Goal: Check status: Check status

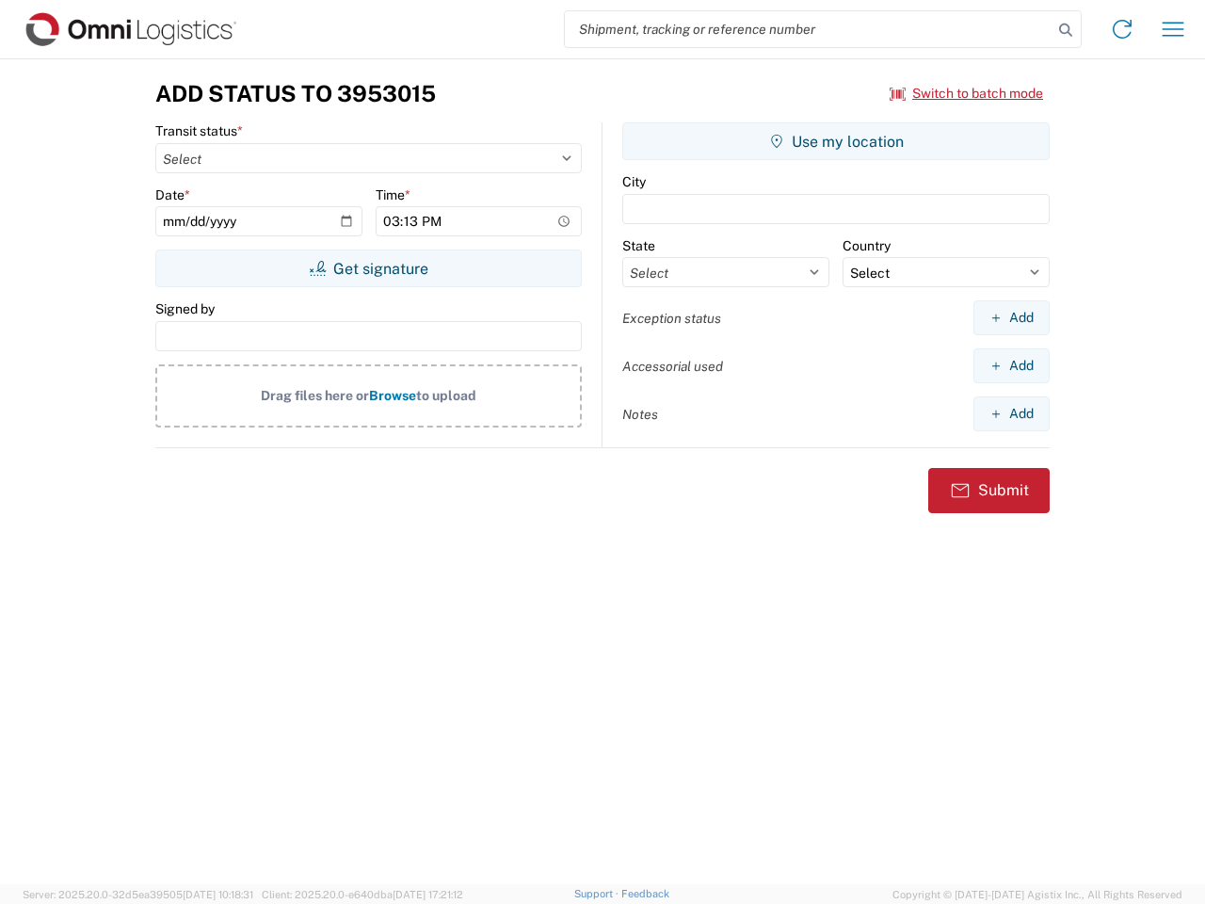
click at [809, 29] on input "search" at bounding box center [809, 29] width 488 height 36
click at [1066, 30] on icon at bounding box center [1066, 30] width 26 height 26
click at [1122, 29] on icon at bounding box center [1122, 29] width 30 height 30
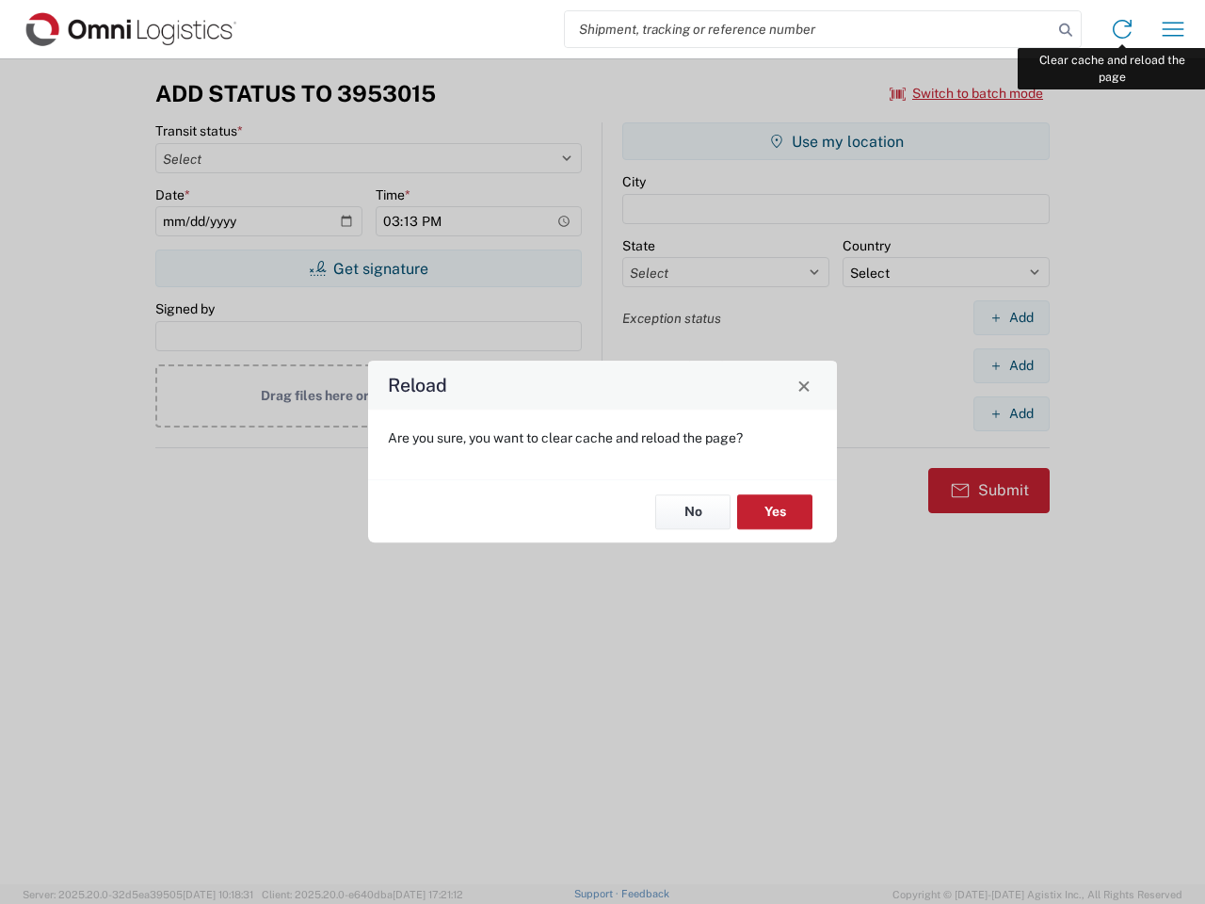
click at [1173, 29] on div "Reload Are you sure, you want to clear cache and reload the page? No Yes" at bounding box center [602, 452] width 1205 height 904
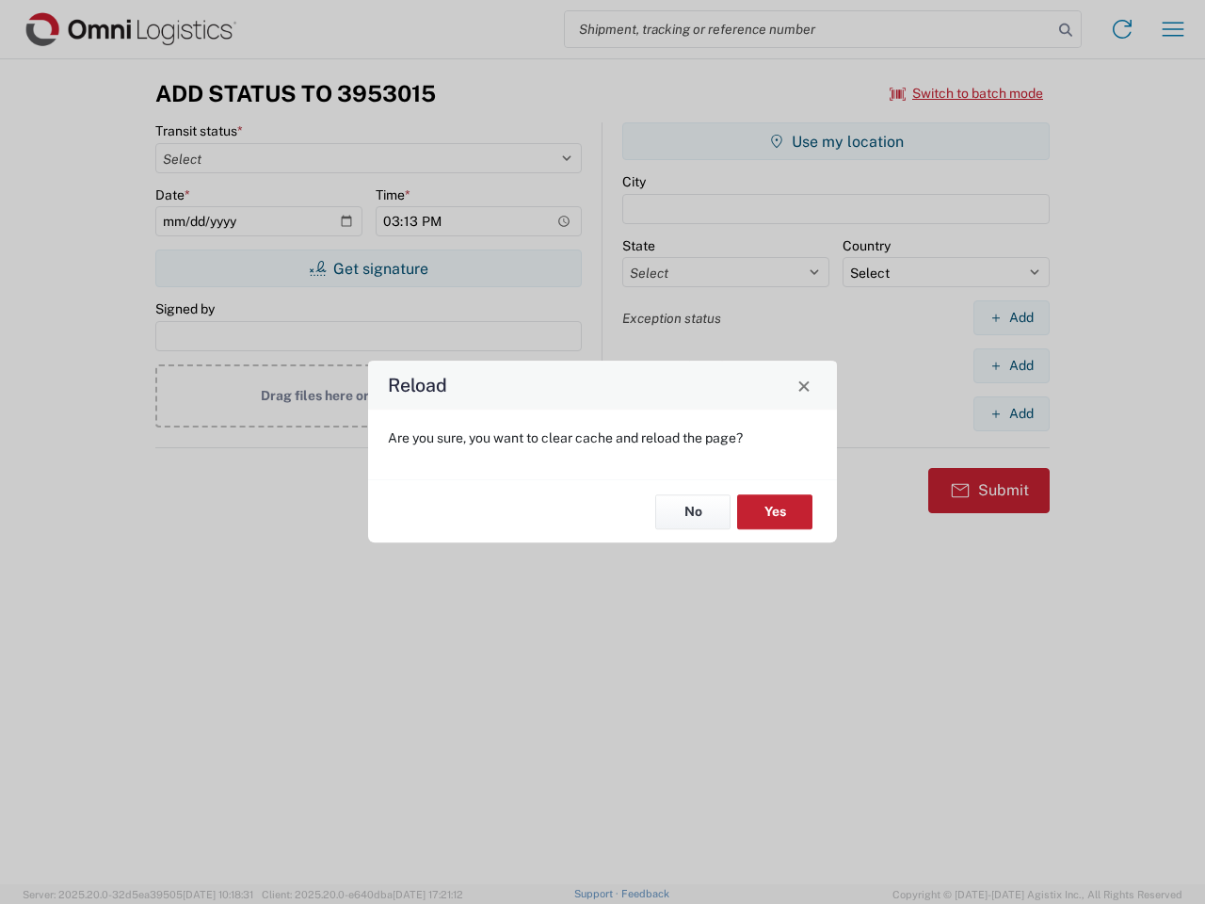
click at [967, 93] on div "Reload Are you sure, you want to clear cache and reload the page? No Yes" at bounding box center [602, 452] width 1205 height 904
click at [368, 268] on div "Reload Are you sure, you want to clear cache and reload the page? No Yes" at bounding box center [602, 452] width 1205 height 904
click at [836, 141] on div "Reload Are you sure, you want to clear cache and reload the page? No Yes" at bounding box center [602, 452] width 1205 height 904
click at [1011, 317] on div "Reload Are you sure, you want to clear cache and reload the page? No Yes" at bounding box center [602, 452] width 1205 height 904
click at [1011, 365] on div "Reload Are you sure, you want to clear cache and reload the page? No Yes" at bounding box center [602, 452] width 1205 height 904
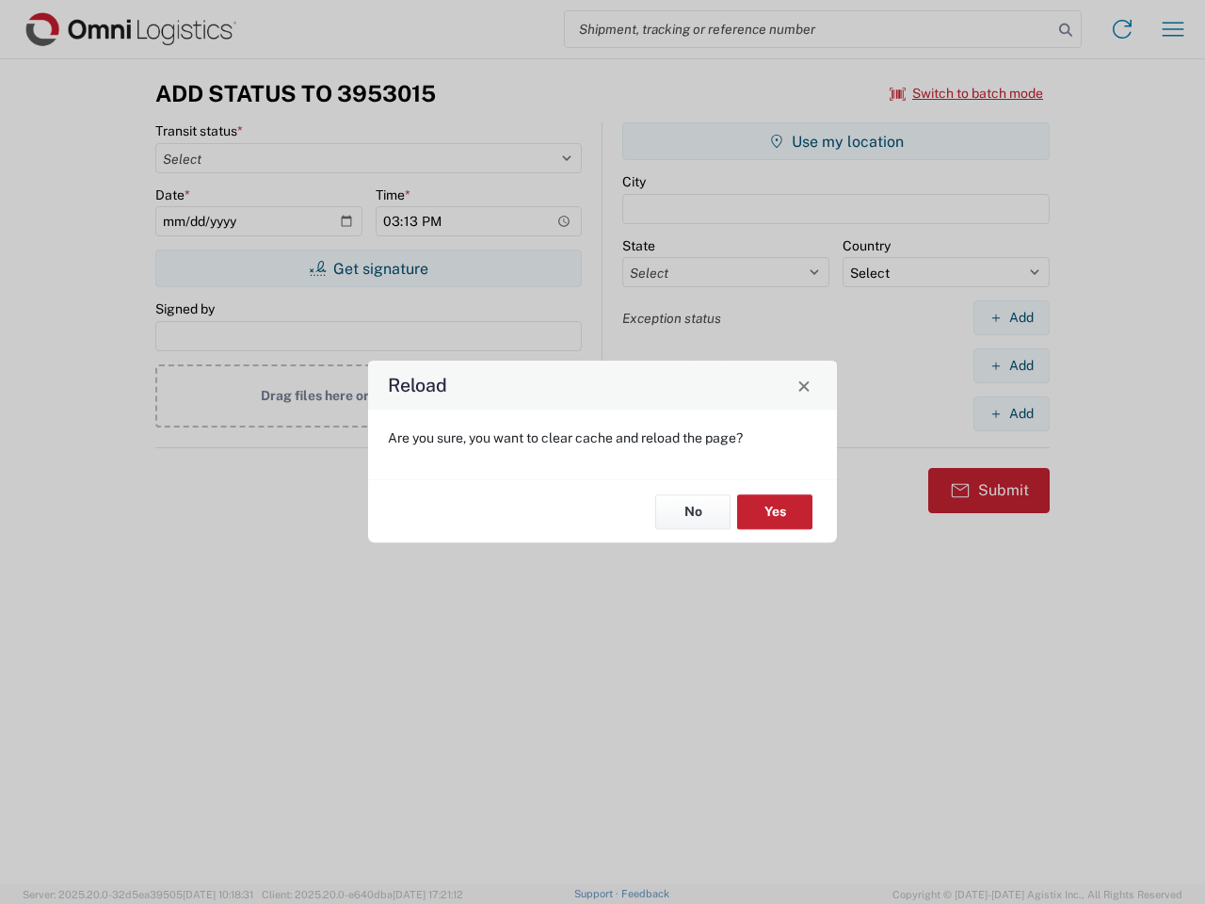
click at [1011, 413] on div "Reload Are you sure, you want to clear cache and reload the page? No Yes" at bounding box center [602, 452] width 1205 height 904
